Goal: Task Accomplishment & Management: Use online tool/utility

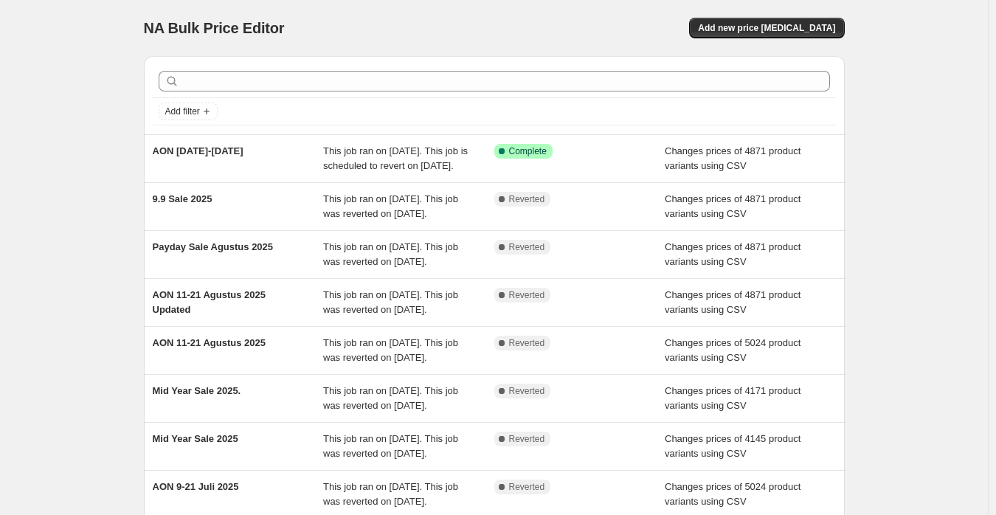
drag, startPoint x: 787, startPoint y: 24, endPoint x: 541, endPoint y: 24, distance: 246.5
click at [541, 24] on div "Add new price [MEDICAL_DATA]" at bounding box center [669, 28] width 352 height 21
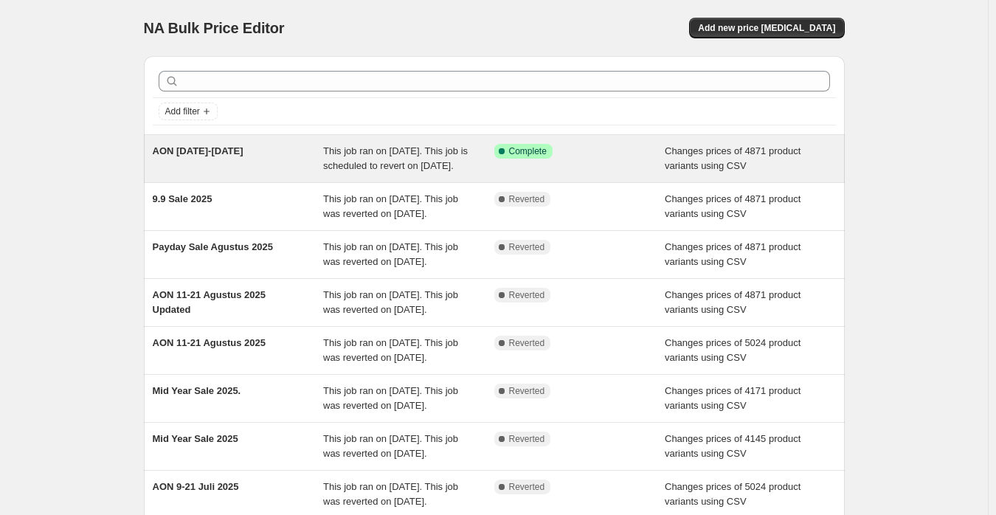
drag, startPoint x: 413, startPoint y: 174, endPoint x: 399, endPoint y: 167, distance: 15.8
click at [399, 167] on span "This job ran on September 11, 2025. This job is scheduled to revert on Septembe…" at bounding box center [395, 158] width 145 height 26
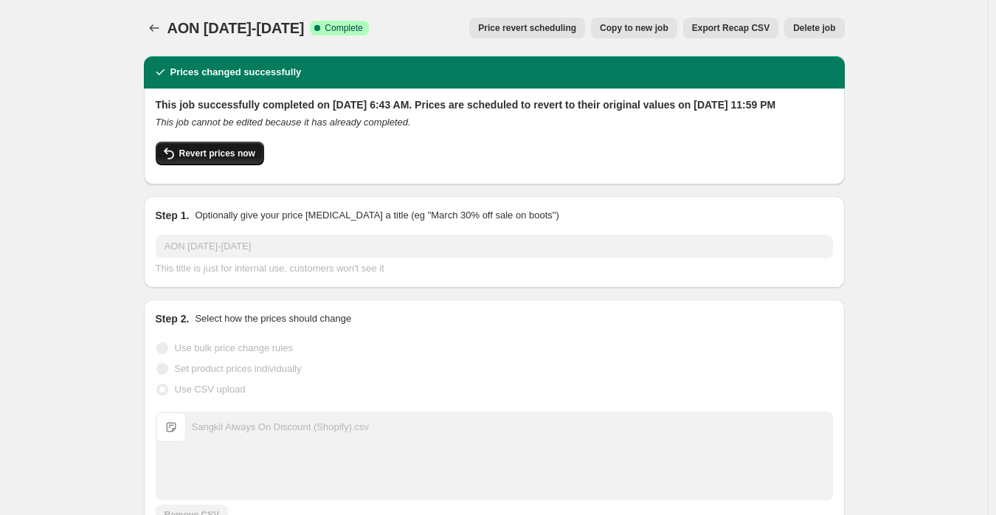
click at [199, 159] on span "Revert prices now" at bounding box center [217, 154] width 76 height 12
checkbox input "false"
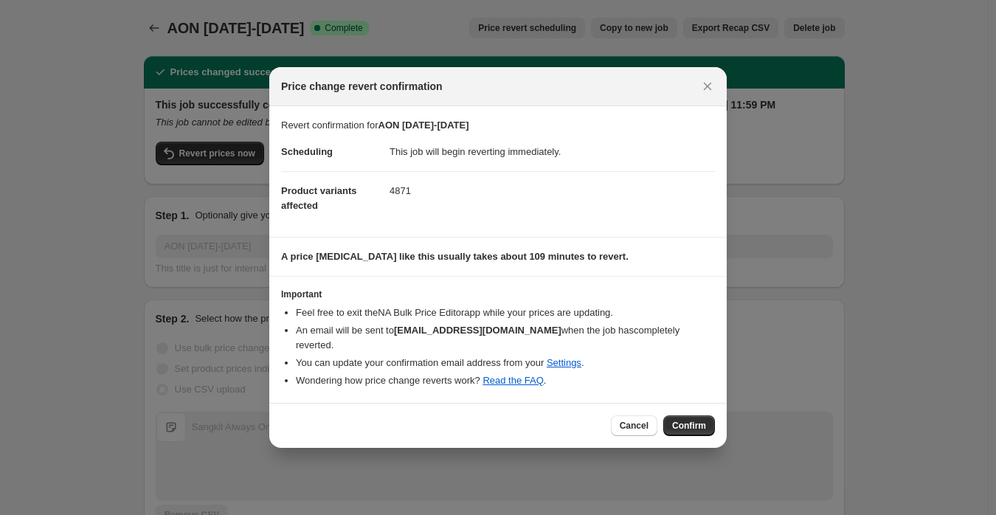
click at [690, 420] on span "Confirm" at bounding box center [689, 426] width 34 height 12
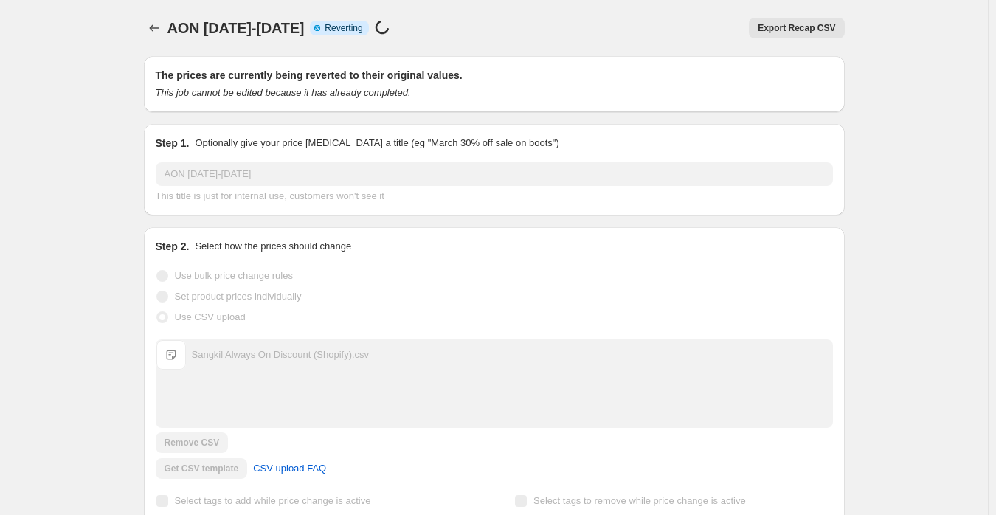
drag, startPoint x: 173, startPoint y: 27, endPoint x: 362, endPoint y: 30, distance: 188.2
click at [305, 30] on span "AON [DATE]-[DATE]" at bounding box center [236, 28] width 137 height 16
copy span "AON [DATE]-[DATE]"
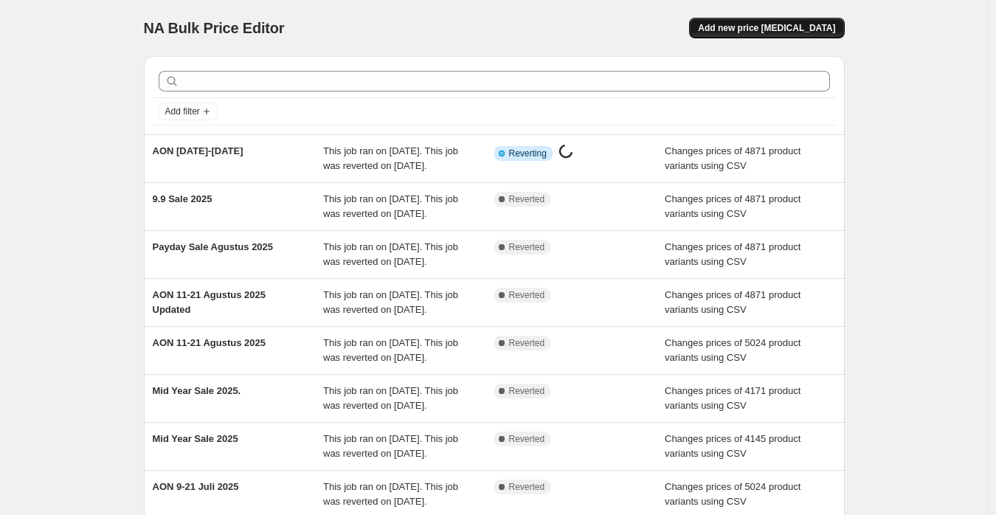
click at [800, 30] on span "Add new price change job" at bounding box center [766, 28] width 137 height 12
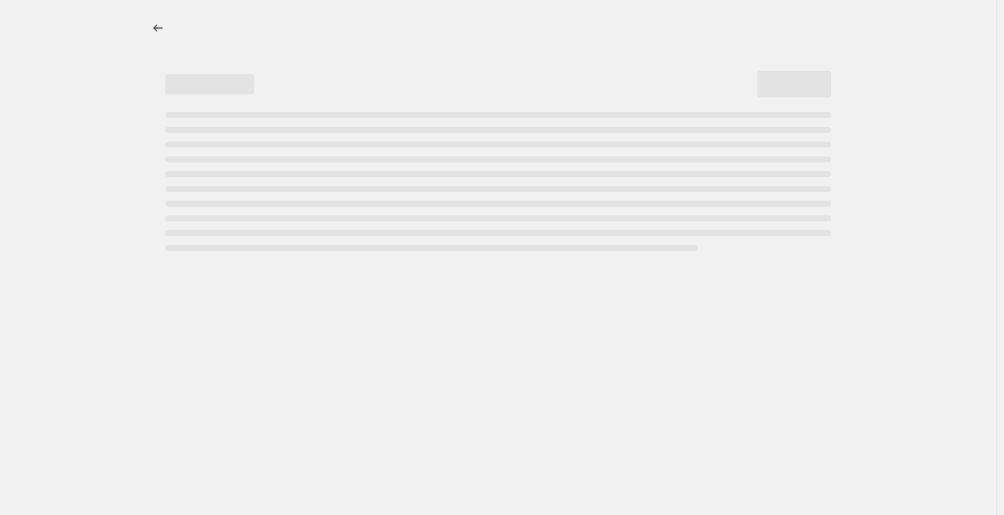
select select "percentage"
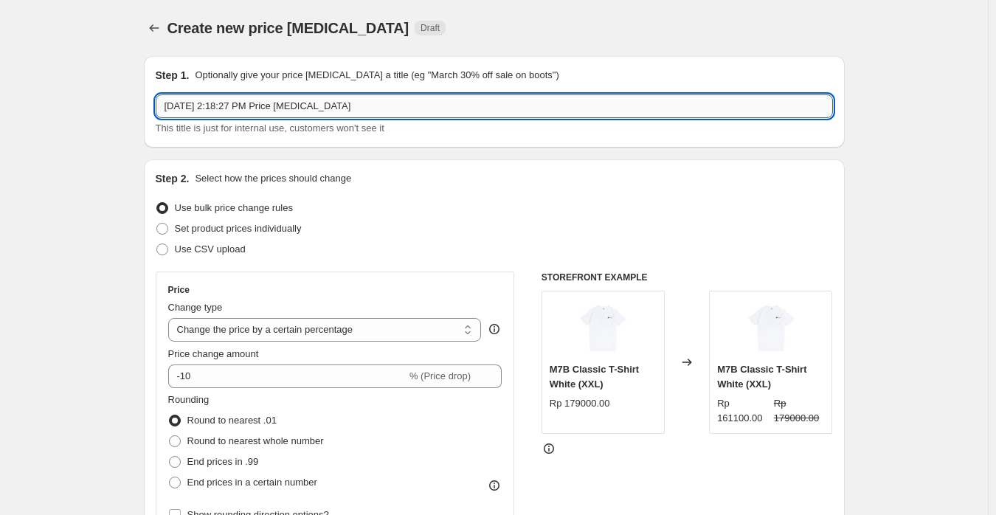
click at [351, 105] on input "Sep 15, 2025, 2:18:27 PM Price change job" at bounding box center [494, 106] width 677 height 24
paste input "AON [DATE]-[DATE]"
type input "AON [DATE]-[DATE] Updated"
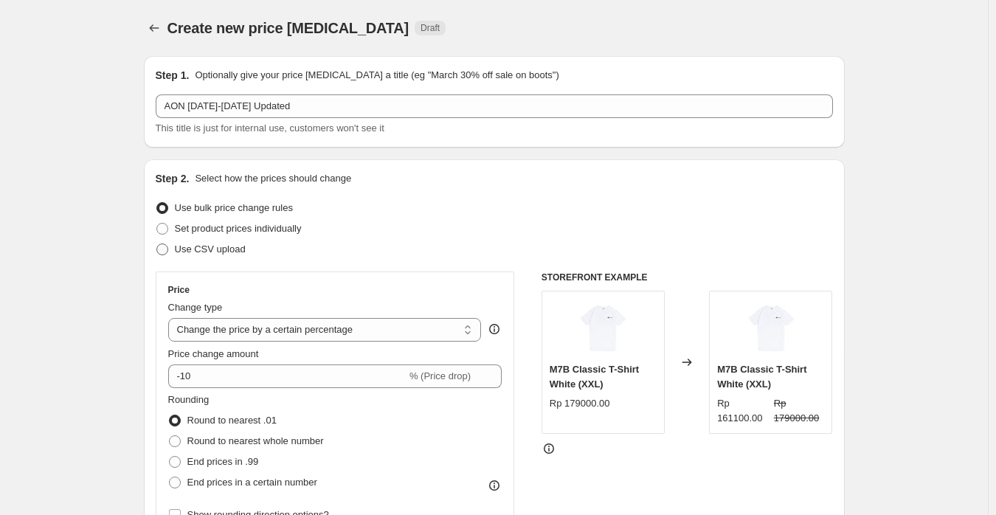
click at [222, 250] on span "Use CSV upload" at bounding box center [210, 249] width 71 height 11
click at [157, 244] on input "Use CSV upload" at bounding box center [156, 244] width 1 height 1
radio input "true"
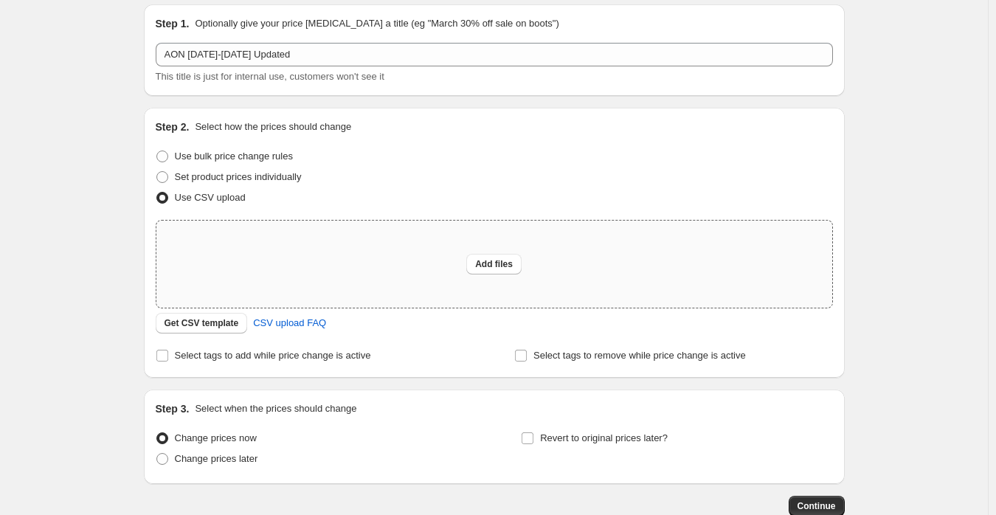
scroll to position [74, 0]
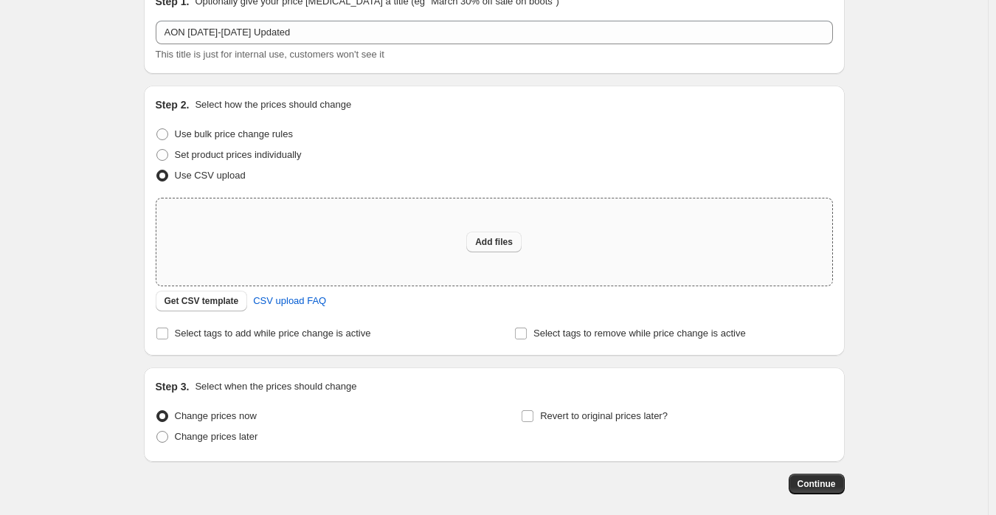
click at [508, 246] on span "Add files" at bounding box center [494, 242] width 38 height 12
type input "C:\fakepath\Sangkil Always On Discount (Shopify).csv"
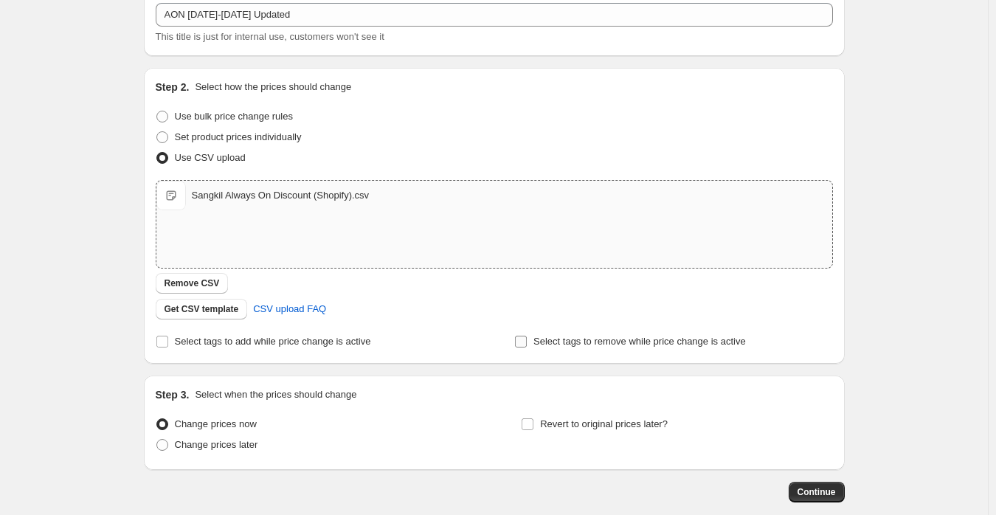
scroll to position [169, 0]
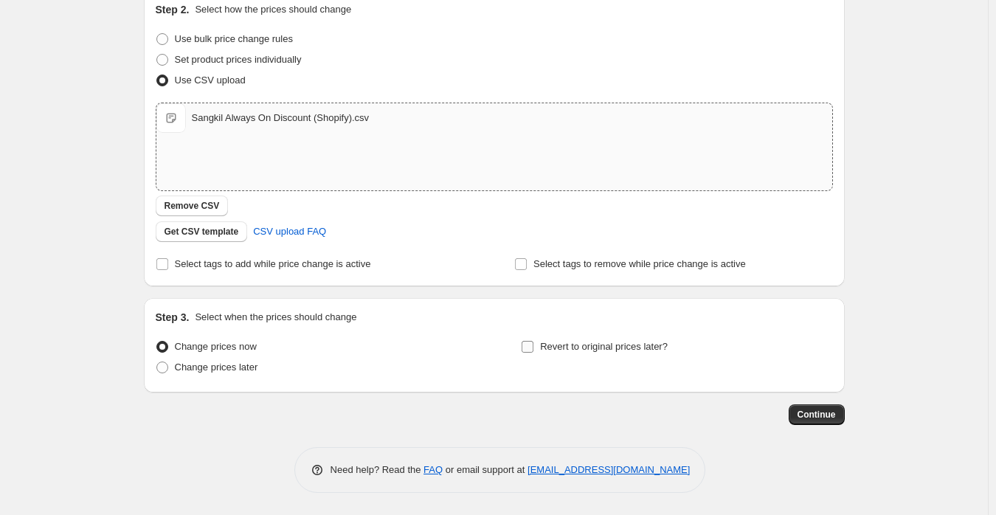
click at [652, 346] on span "Revert to original prices later?" at bounding box center [604, 346] width 128 height 11
click at [534, 346] on input "Revert to original prices later?" at bounding box center [528, 347] width 12 height 12
checkbox input "true"
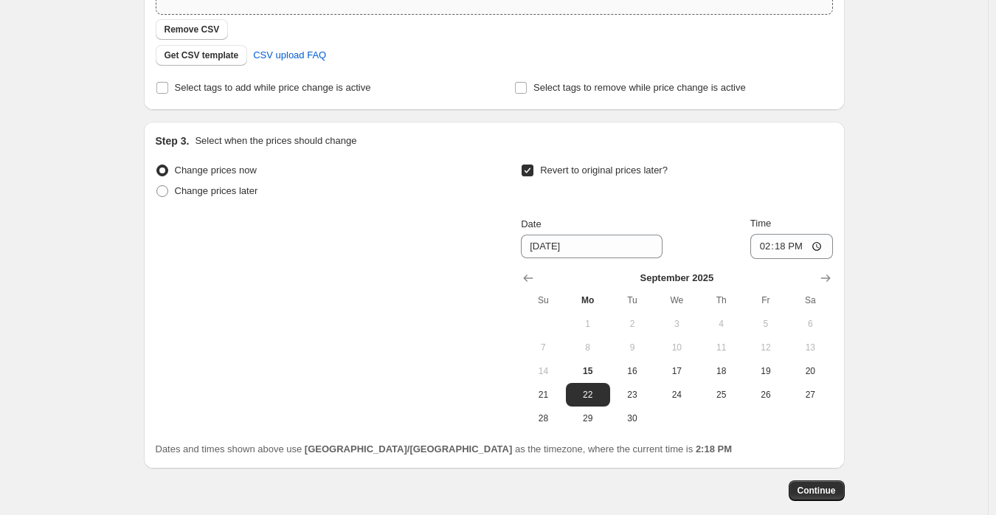
scroll to position [348, 0]
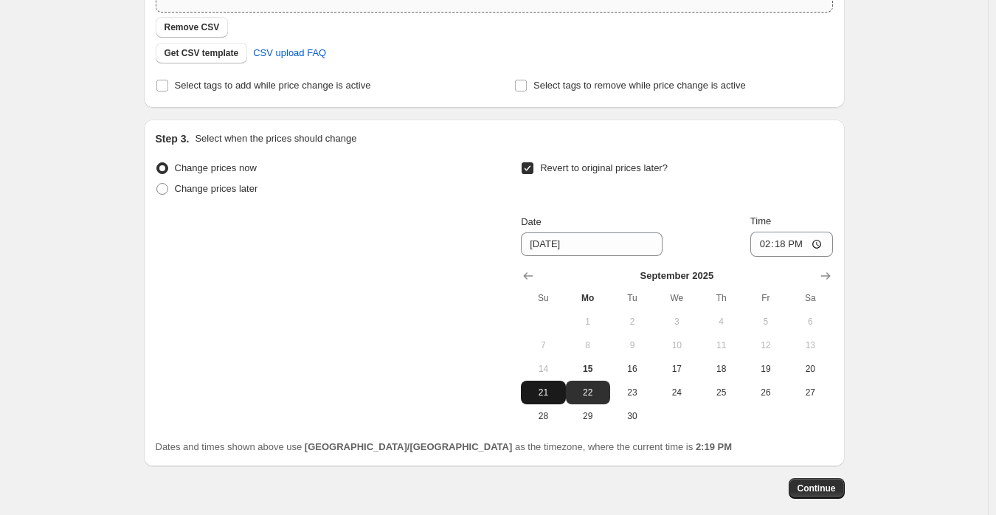
click at [537, 399] on button "21" at bounding box center [543, 393] width 44 height 24
type input "[DATE]"
click at [779, 250] on input "14:18" at bounding box center [791, 244] width 83 height 25
click at [770, 250] on input "14:18" at bounding box center [791, 244] width 83 height 25
type input "23:59"
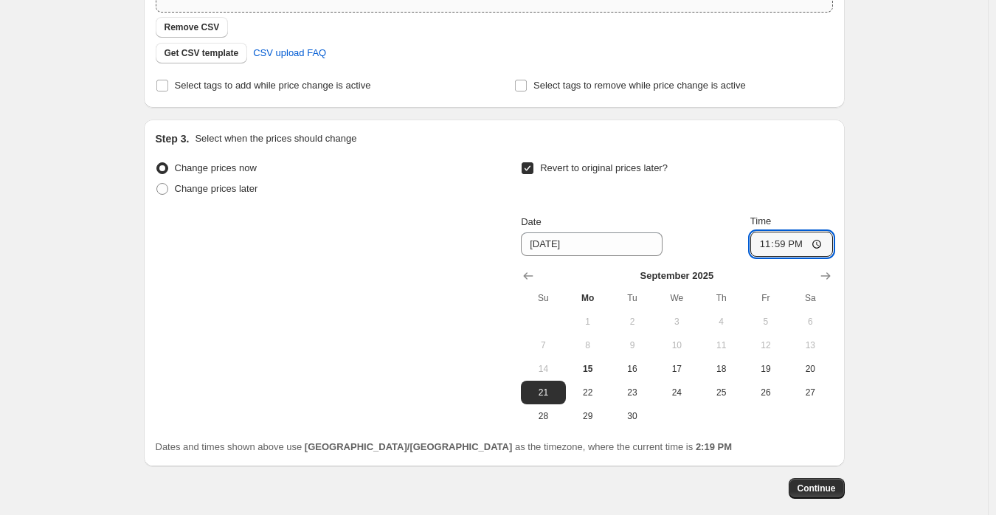
click at [936, 207] on div "Create new price change job. This page is ready Create new price change job Dra…" at bounding box center [494, 120] width 988 height 936
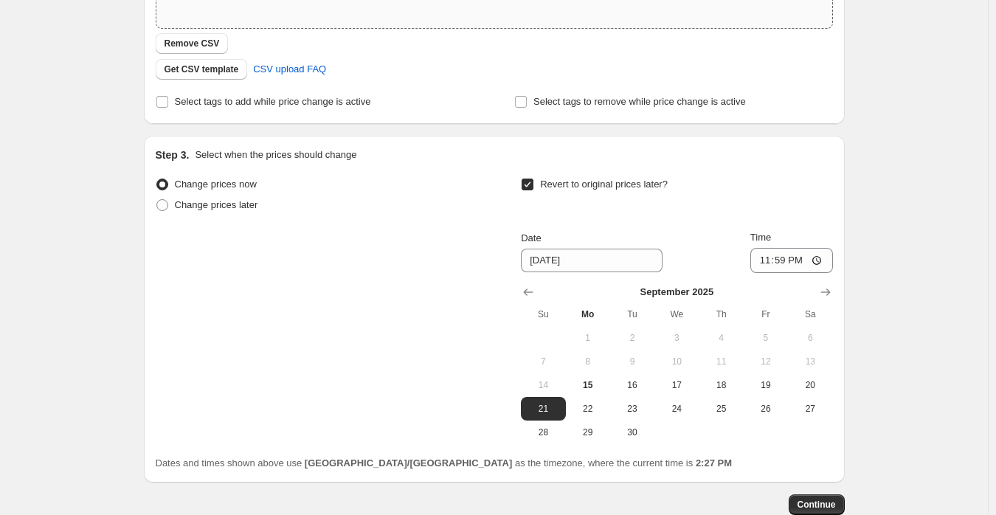
scroll to position [421, 0]
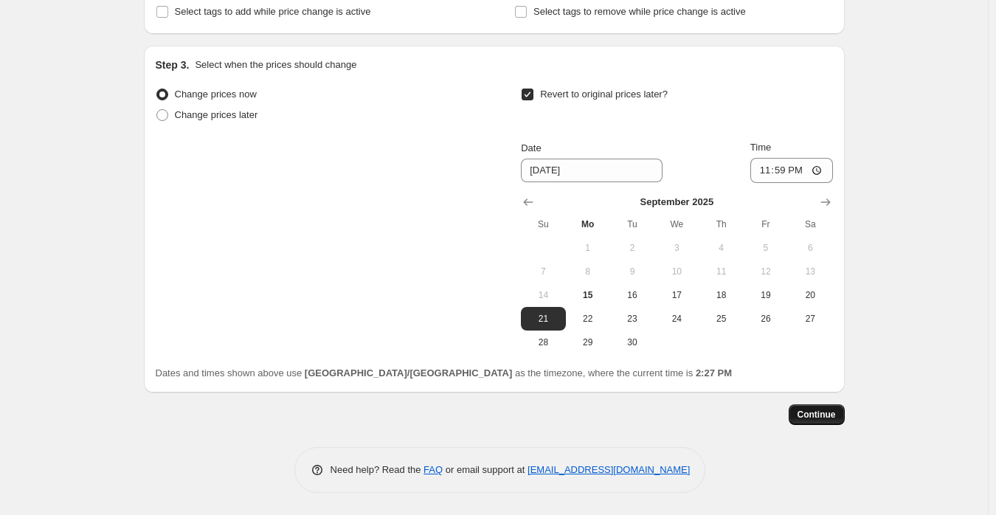
click at [815, 423] on button "Continue" at bounding box center [817, 414] width 56 height 21
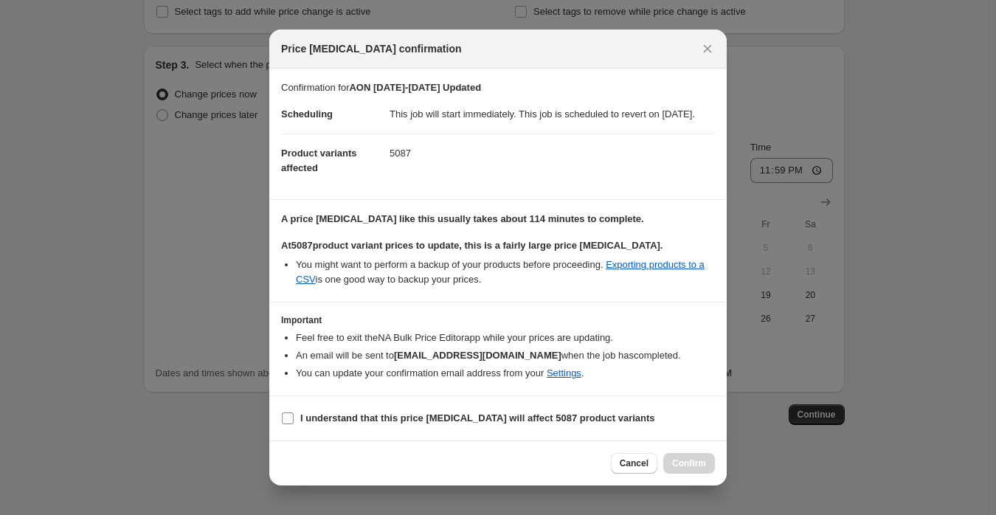
click at [420, 424] on b "I understand that this price change job will affect 5087 product variants" at bounding box center [477, 418] width 355 height 11
click at [294, 424] on input "I understand that this price change job will affect 5087 product variants" at bounding box center [288, 419] width 12 height 12
checkbox input "true"
click at [695, 469] on span "Confirm" at bounding box center [689, 464] width 34 height 12
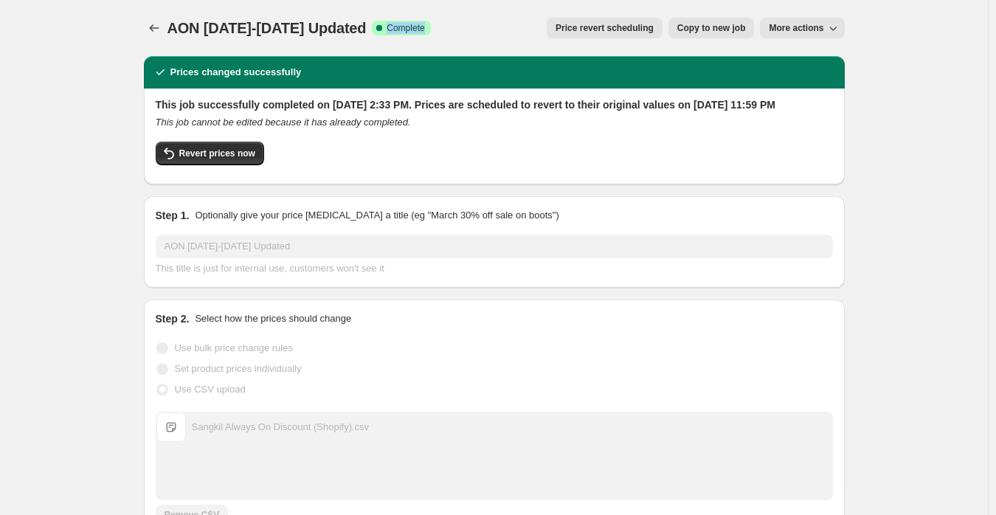
drag, startPoint x: 432, startPoint y: 25, endPoint x: 492, endPoint y: 35, distance: 61.4
click at [492, 35] on div "AON 11-21 September 2025 Updated Success Complete Complete Price revert schedul…" at bounding box center [494, 28] width 701 height 21
click at [514, 30] on div "Price revert scheduling Copy to new job More actions" at bounding box center [644, 28] width 402 height 21
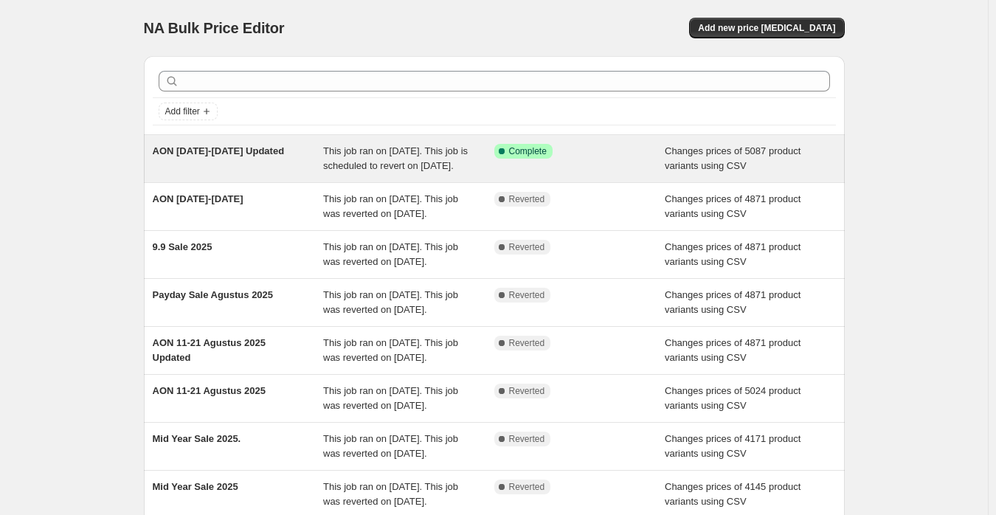
copy span "AON [DATE]-[DATE] Updated"
drag, startPoint x: 154, startPoint y: 146, endPoint x: 199, endPoint y: 162, distance: 47.2
click at [199, 162] on div "AON [DATE]-[DATE] Updated This job ran on [DATE]. This job is scheduled to reve…" at bounding box center [494, 158] width 701 height 47
